Goal: Use online tool/utility: Utilize a website feature to perform a specific function

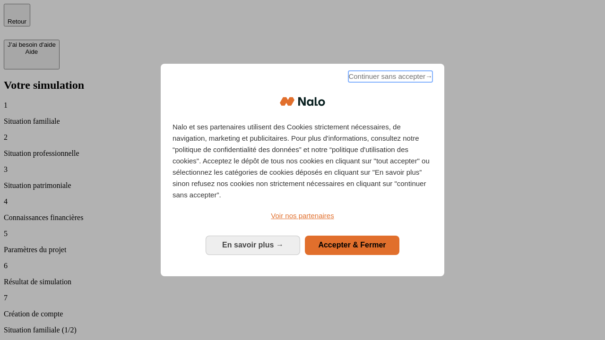
click at [389, 78] on span "Continuer sans accepter →" at bounding box center [390, 76] width 84 height 11
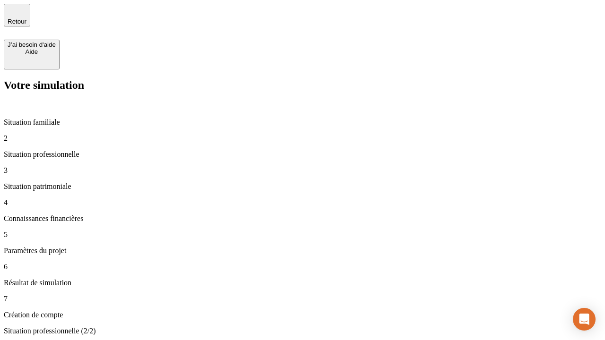
type input "30 000"
type input "1 000"
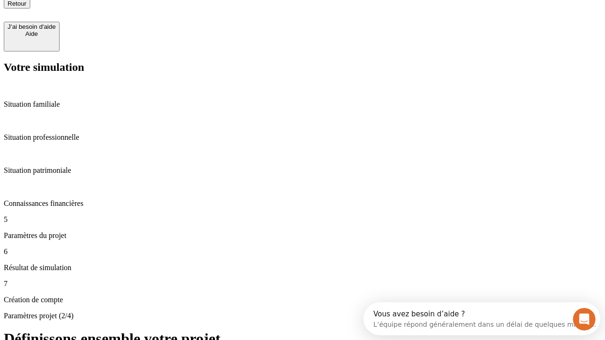
type input "65"
type input "5 000"
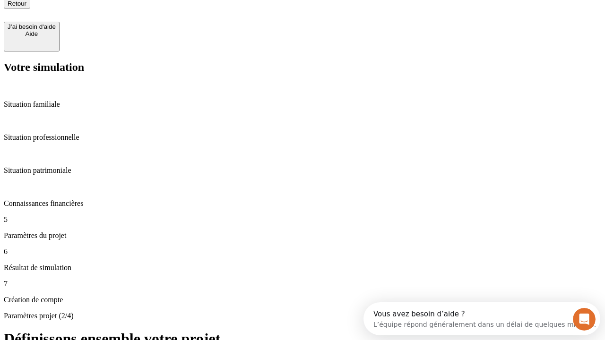
type input "640"
